Goal: Task Accomplishment & Management: Manage account settings

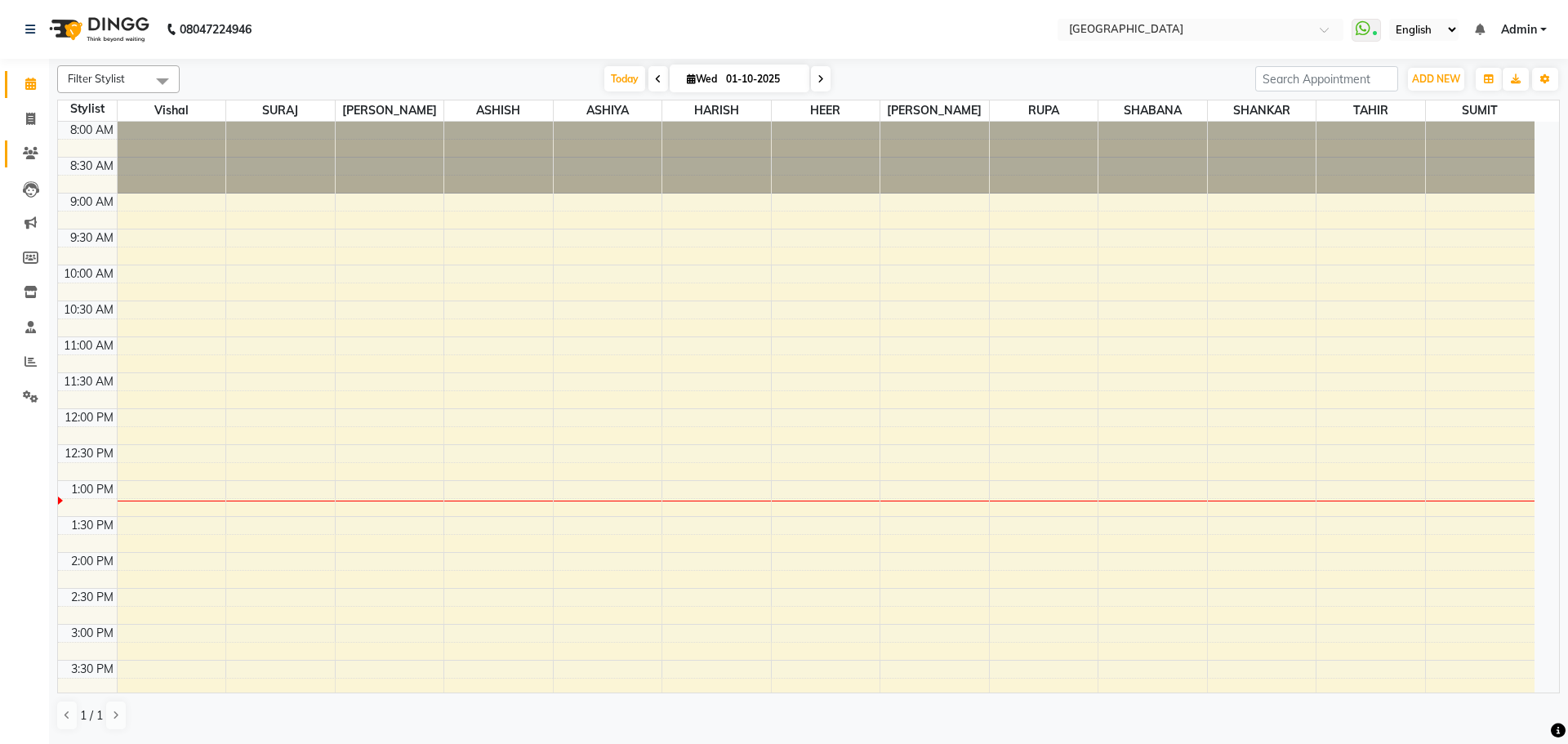
scroll to position [144, 0]
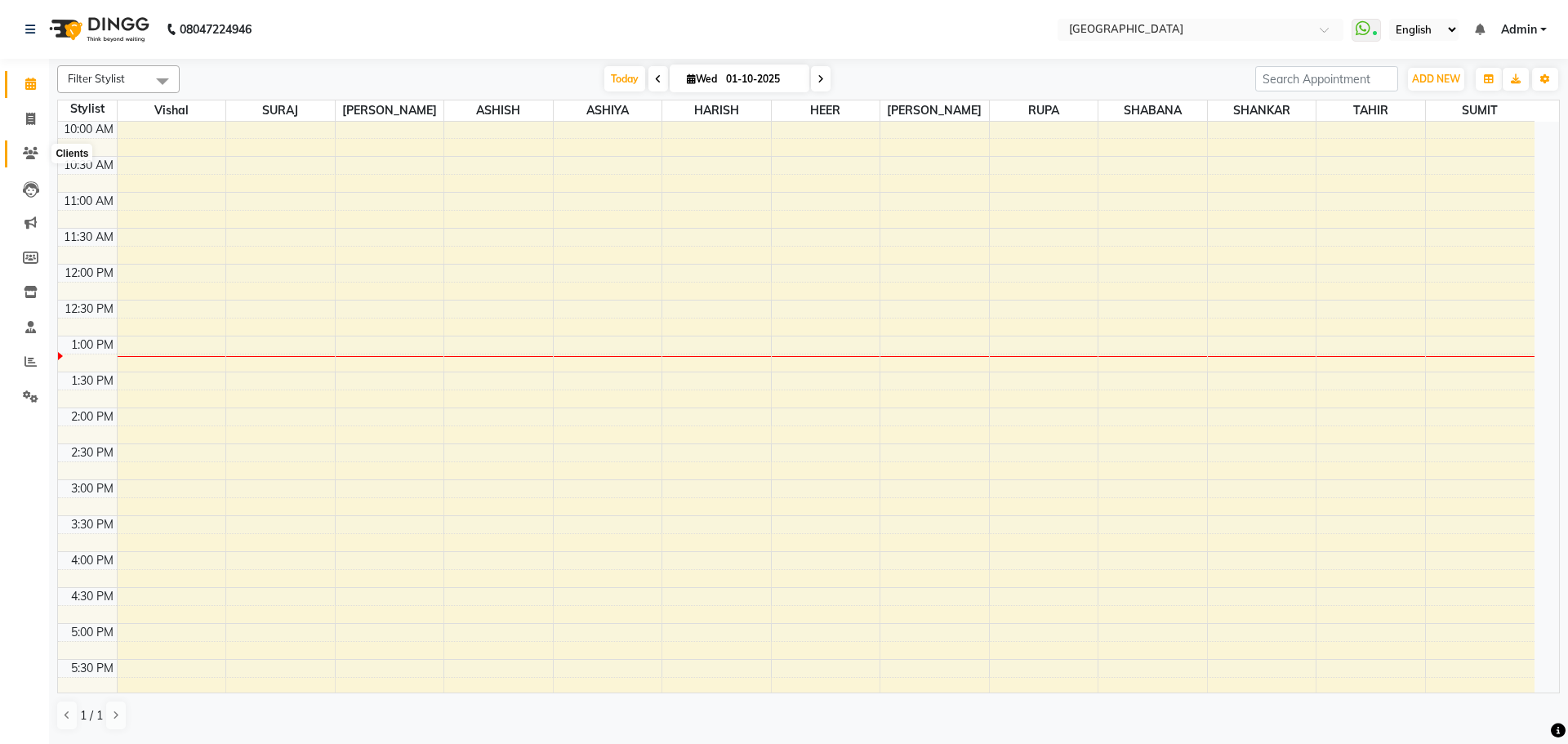
click at [29, 156] on icon at bounding box center [30, 153] width 16 height 12
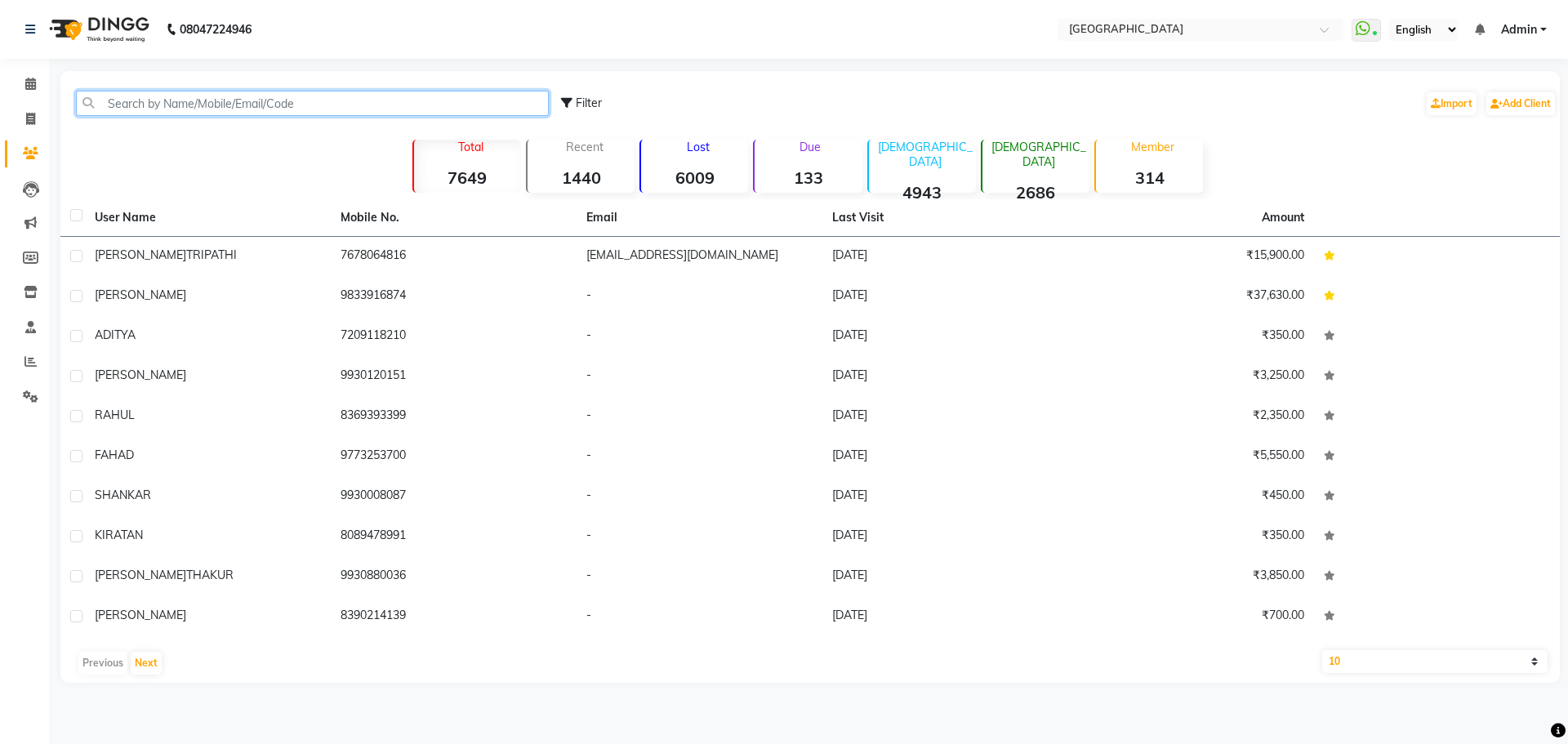
click at [238, 101] on input "text" at bounding box center [312, 103] width 473 height 25
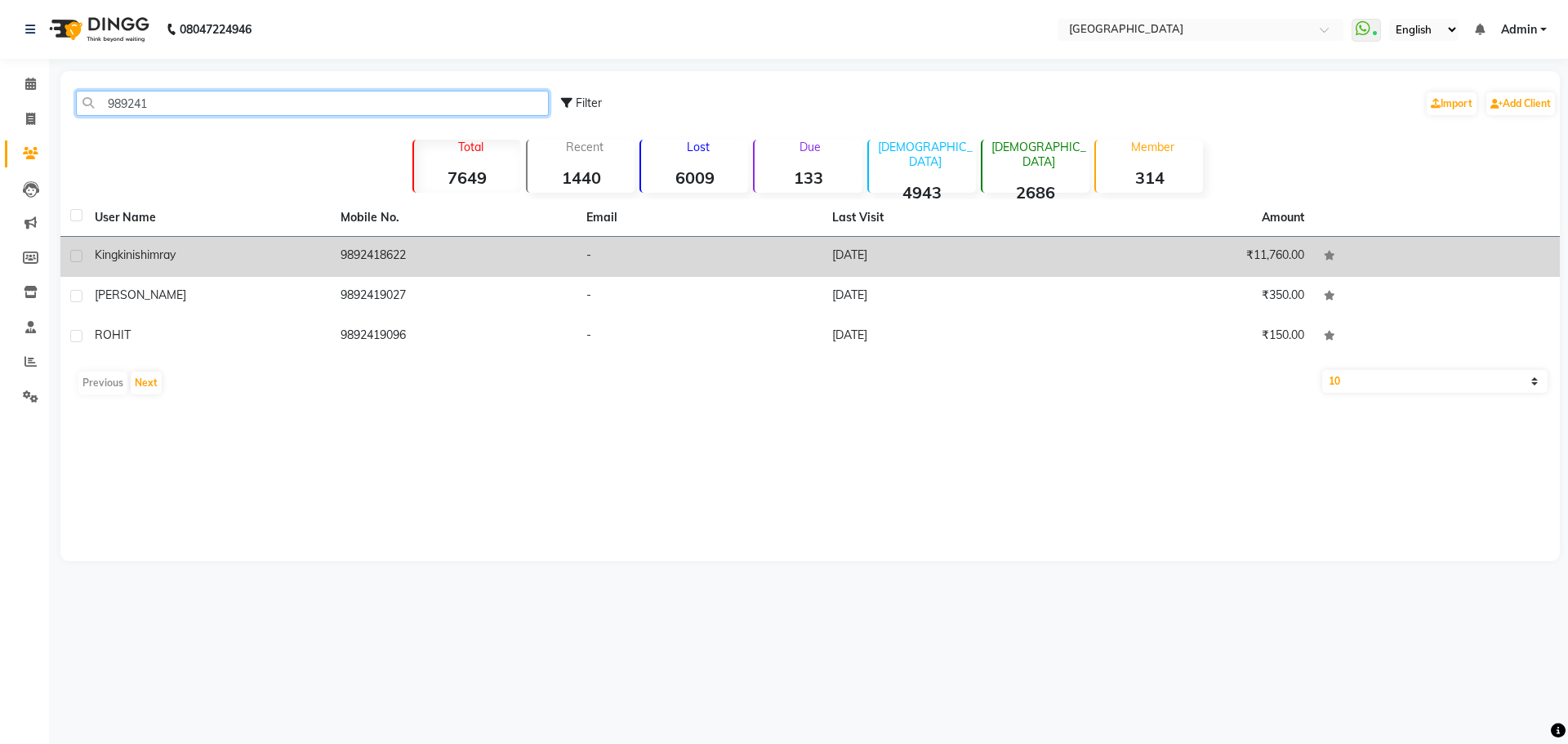
type input "989241"
click at [245, 270] on td "[PERSON_NAME]" at bounding box center [208, 256] width 246 height 40
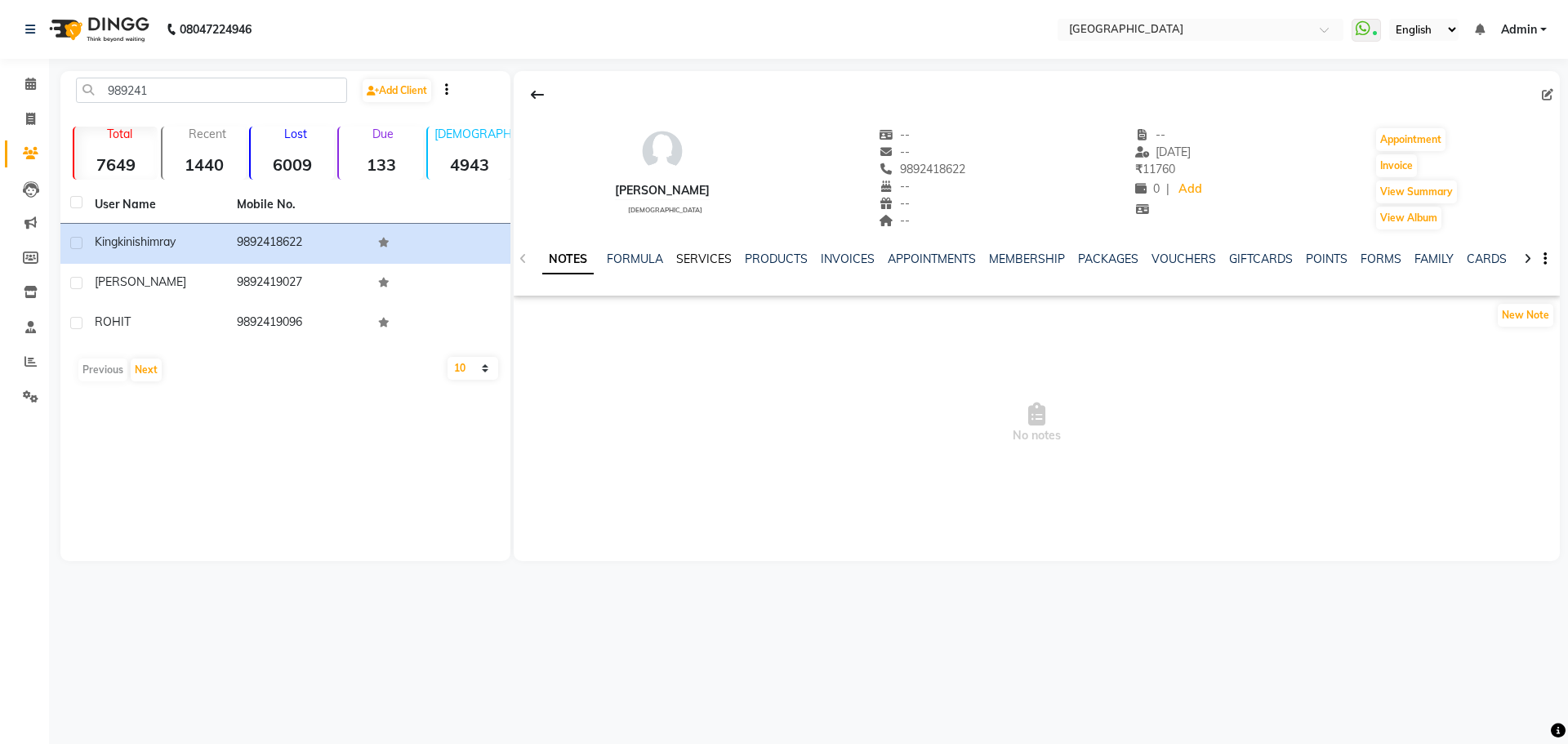
click at [713, 258] on link "SERVICES" at bounding box center [703, 259] width 55 height 15
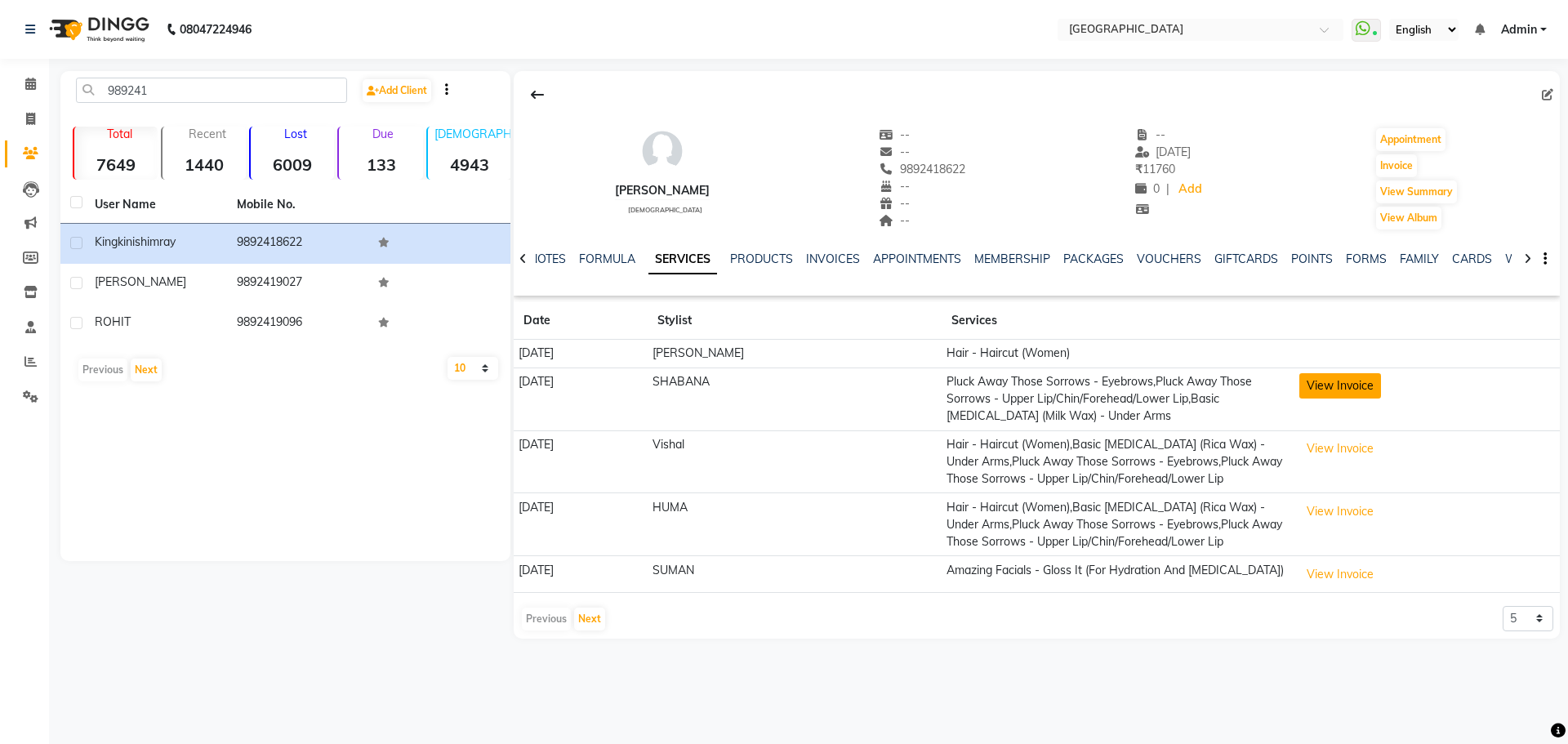
click at [1356, 380] on button "View Invoice" at bounding box center [1340, 386] width 81 height 25
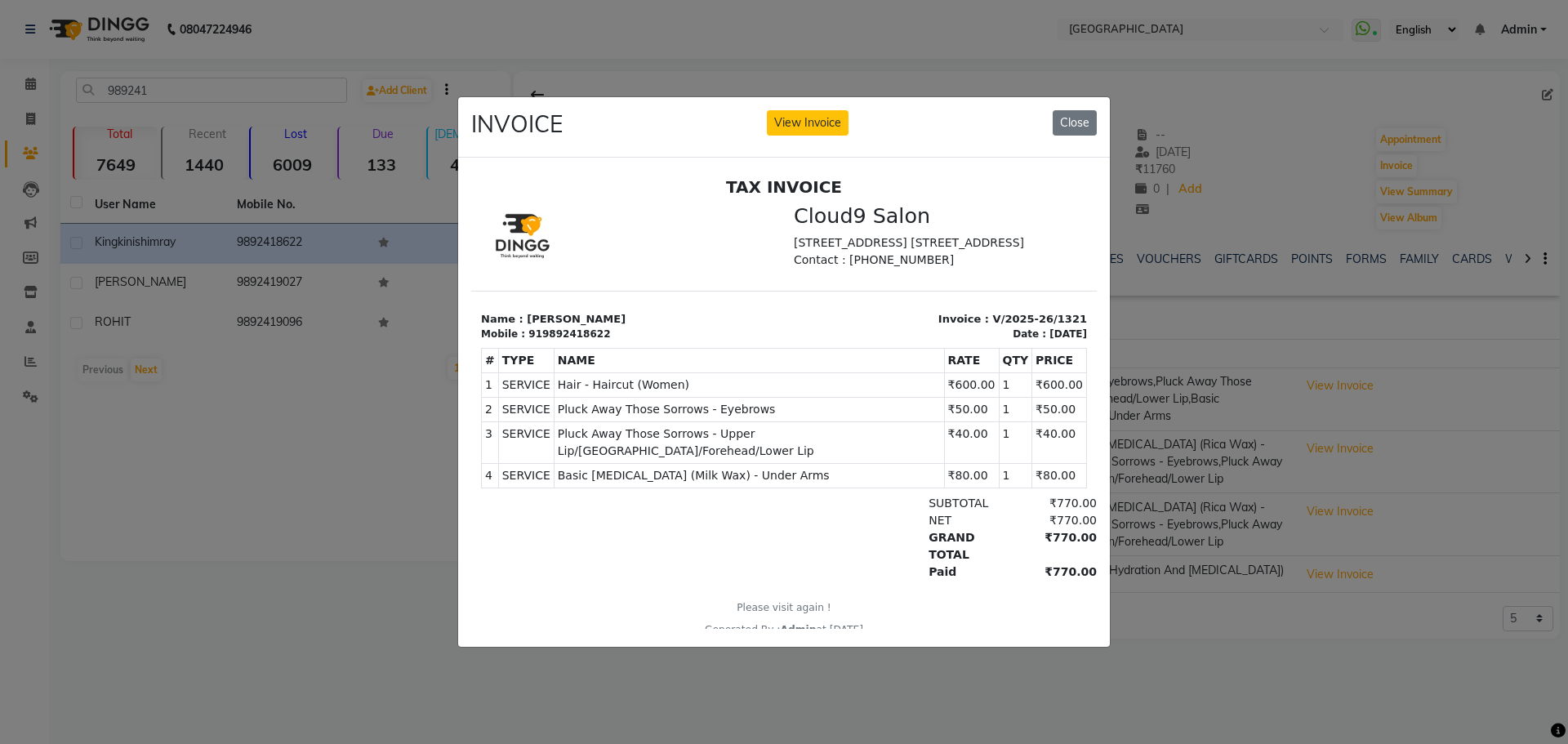
click at [1204, 380] on ngb-modal-window "INVOICE View Invoice Close" at bounding box center [784, 372] width 1568 height 744
